Goal: Navigation & Orientation: Understand site structure

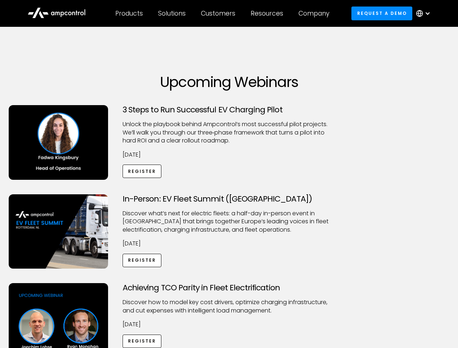
click at [223, 13] on div "Customers" at bounding box center [218, 13] width 34 height 8
click at [129, 13] on div "Products" at bounding box center [129, 13] width 28 height 8
click at [172, 13] on div "Solutions" at bounding box center [172, 13] width 28 height 8
click at [219, 13] on div "Customers" at bounding box center [218, 13] width 34 height 8
click at [268, 13] on div "Resources" at bounding box center [267, 13] width 33 height 8
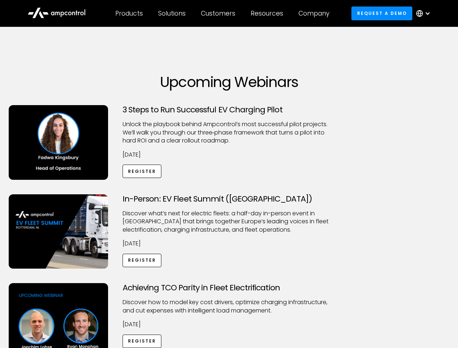
click at [316, 13] on div "Company" at bounding box center [314, 13] width 31 height 8
click at [425, 13] on div at bounding box center [428, 14] width 6 height 6
